Goal: Transaction & Acquisition: Purchase product/service

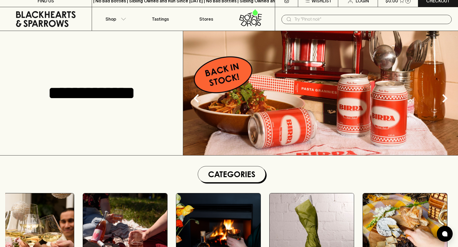
scroll to position [5, 0]
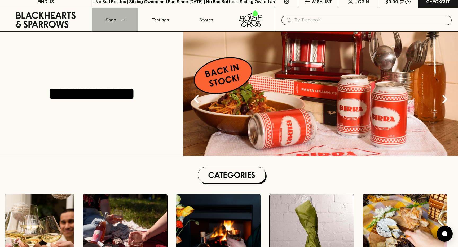
click at [112, 18] on p "Shop" at bounding box center [110, 20] width 11 height 6
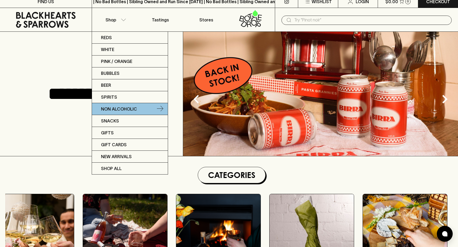
click at [124, 110] on p "Non Alcoholic" at bounding box center [119, 109] width 36 height 6
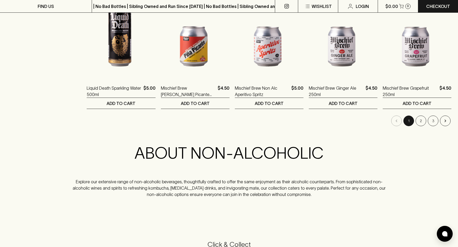
scroll to position [543, 0]
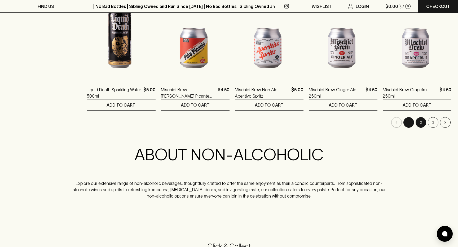
click at [420, 126] on button "2" at bounding box center [420, 122] width 11 height 11
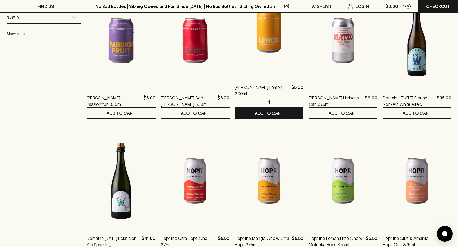
scroll to position [394, 0]
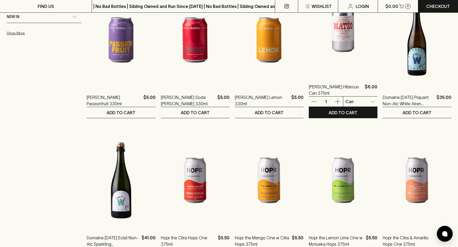
click at [344, 36] on img at bounding box center [343, 29] width 69 height 93
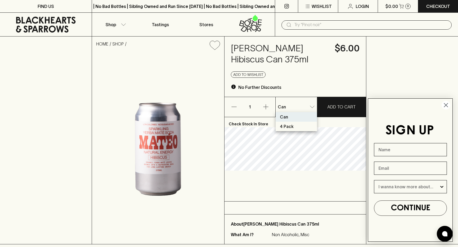
click at [300, 125] on li "4 Pack" at bounding box center [295, 127] width 41 height 10
type input "1"
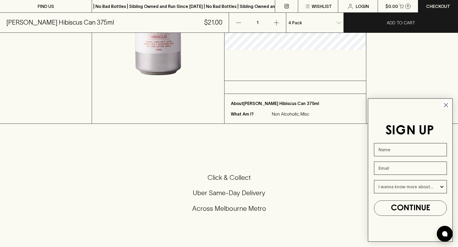
scroll to position [121, 0]
click at [447, 105] on circle "Close dialog" at bounding box center [445, 105] width 9 height 9
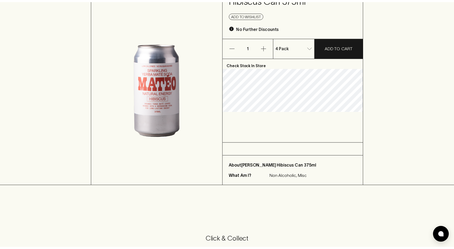
scroll to position [0, 0]
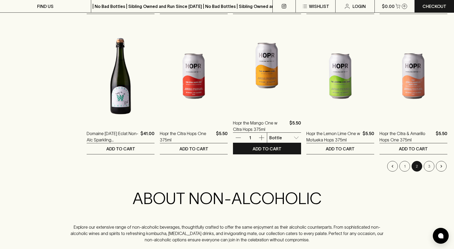
scroll to position [499, 0]
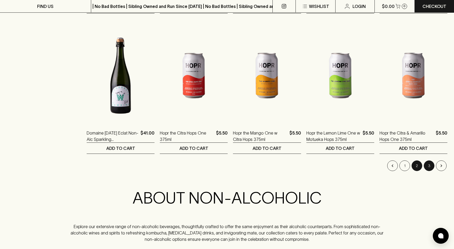
click at [428, 164] on button "3" at bounding box center [428, 166] width 11 height 11
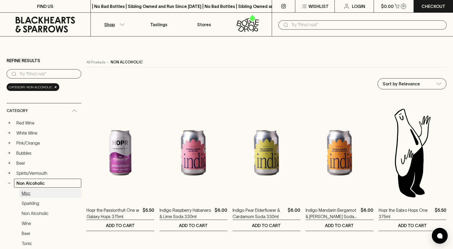
click at [26, 194] on link "Misc" at bounding box center [50, 193] width 62 height 9
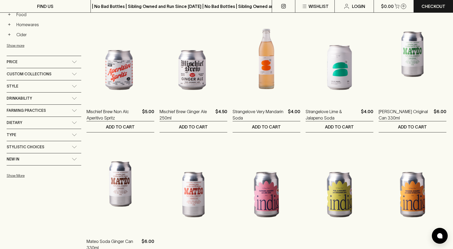
scroll to position [279, 0]
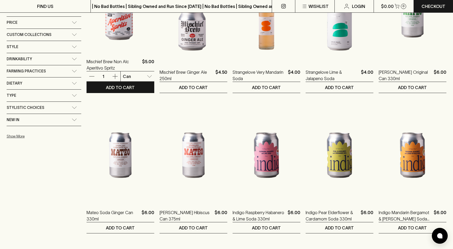
click at [112, 27] on img at bounding box center [121, 4] width 68 height 93
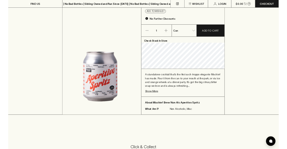
scroll to position [57, 0]
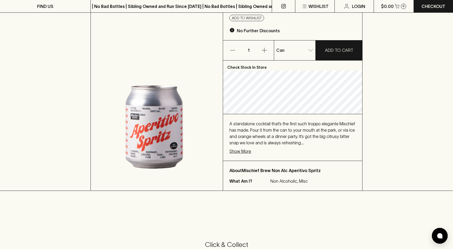
click at [171, 148] on img at bounding box center [157, 94] width 132 height 193
